Goal: Navigation & Orientation: Find specific page/section

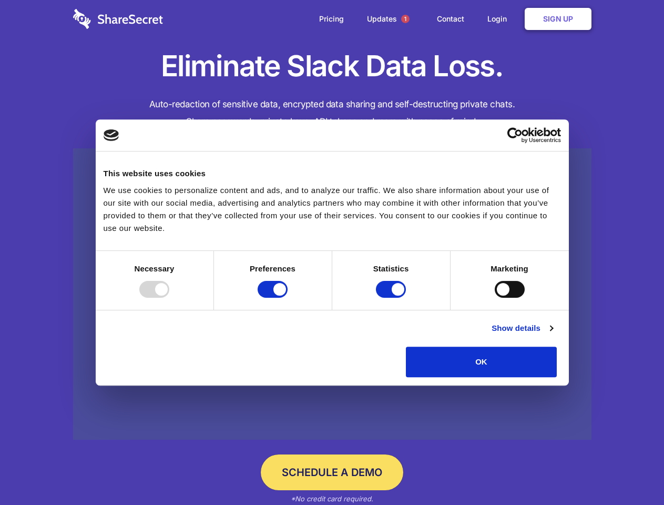
click at [169, 298] on div at bounding box center [154, 289] width 30 height 17
click at [288, 298] on input "Preferences" at bounding box center [273, 289] width 30 height 17
checkbox input "false"
click at [392, 298] on input "Statistics" at bounding box center [391, 289] width 30 height 17
checkbox input "false"
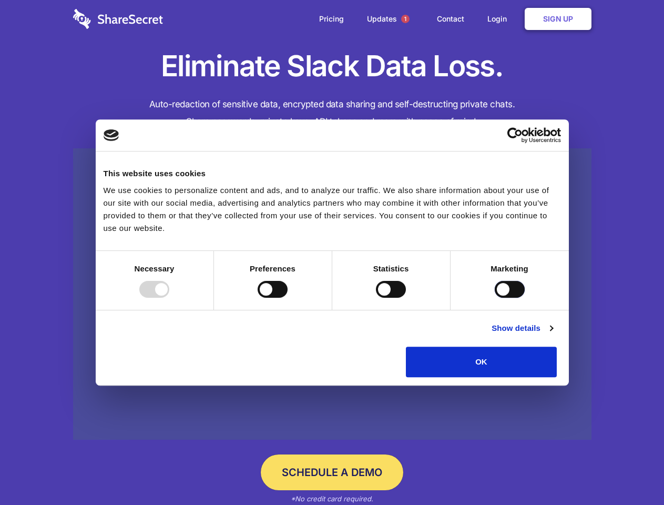
click at [495, 298] on input "Marketing" at bounding box center [510, 289] width 30 height 17
checkbox input "true"
click at [553, 334] on link "Show details" at bounding box center [522, 328] width 61 height 13
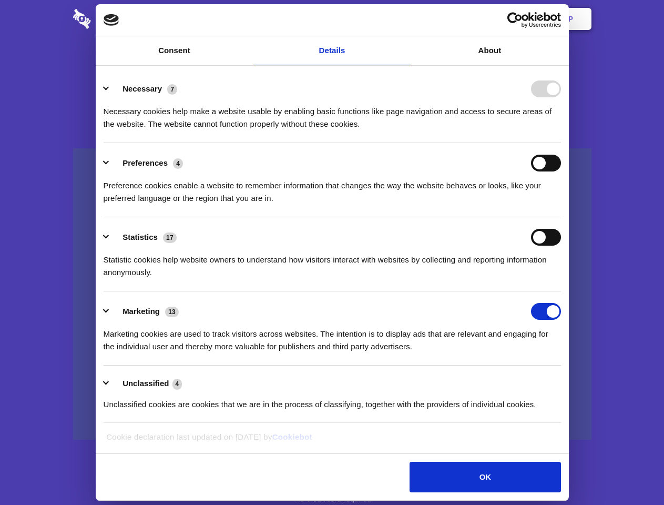
click at [561, 217] on li "Preferences 4 Preference cookies enable a website to remember information that …" at bounding box center [332, 180] width 457 height 74
click at [405, 19] on span "1" at bounding box center [405, 19] width 8 height 8
